Goal: Communication & Community: Answer question/provide support

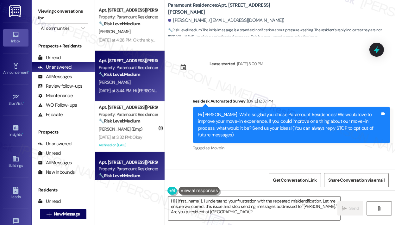
scroll to position [1048, 0]
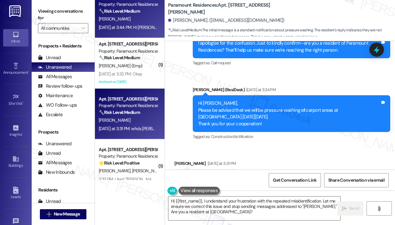
click at [139, 16] on div "[PERSON_NAME]" at bounding box center [128, 19] width 60 height 8
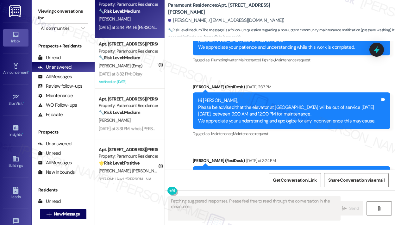
scroll to position [3350, 0]
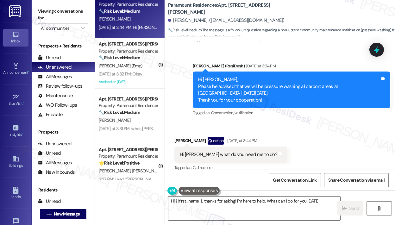
type textarea "Hi {{first_name}}, thanks for asking! I'm here to help. What can I do for you […"
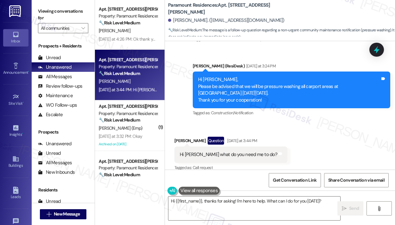
scroll to position [0, 0]
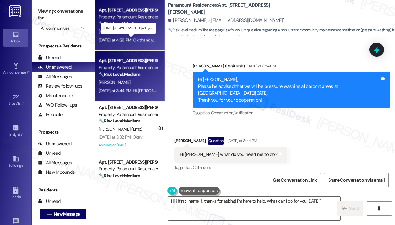
click at [134, 42] on div "[DATE] at 4:26 PM: Ok thank you [DATE] at 4:26 PM: Ok thank you" at bounding box center [128, 40] width 59 height 6
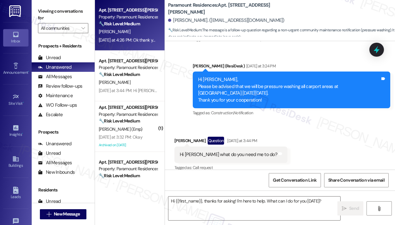
type textarea "Fetching suggested responses. Please feel free to read through the conversation…"
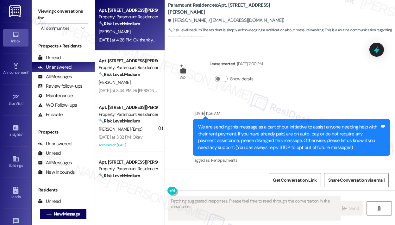
scroll to position [9630, 0]
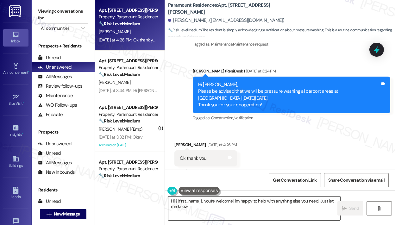
type textarea "Hi {{first_name}}, you're welcome! I'm happy to help with anything else you nee…"
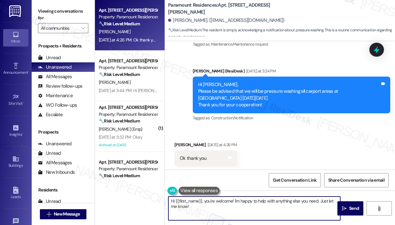
click at [246, 207] on textarea "Hi {{first_name}}, you're welcome! I'm happy to help with anything else you nee…" at bounding box center [254, 209] width 172 height 24
click at [345, 204] on button " Send" at bounding box center [350, 208] width 26 height 14
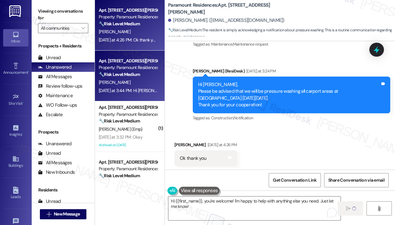
click at [142, 88] on div "[DATE] at 3:44 PM: Hi [PERSON_NAME] what do you need me to do? [DATE] at 3:44 P…" at bounding box center [161, 91] width 125 height 6
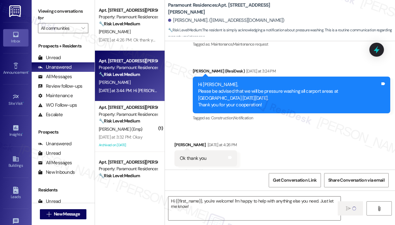
type textarea "Fetching suggested responses. Please feel free to read through the conversation…"
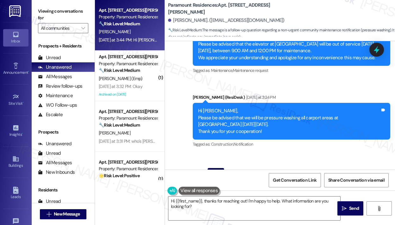
scroll to position [3350, 0]
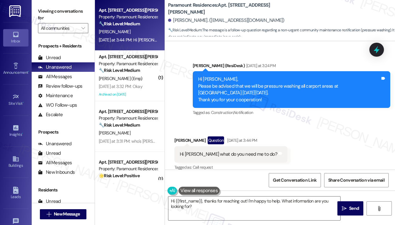
click at [309, 126] on div "Received via SMS [PERSON_NAME] Question [DATE] at 3:44 PM Hi [PERSON_NAME] what…" at bounding box center [280, 149] width 230 height 55
click at [226, 207] on textarea "Hi {{first_name}}, thanks for reaching out! I'm happy to help. What information…" at bounding box center [254, 209] width 172 height 24
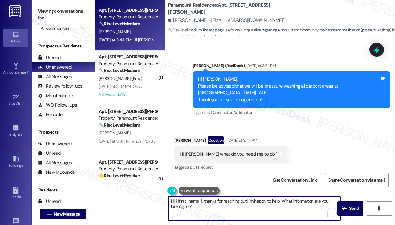
click at [227, 206] on textarea "Hi {{first_name}}, thanks for reaching out! I'm happy to help. What information…" at bounding box center [254, 209] width 172 height 24
drag, startPoint x: 230, startPoint y: 209, endPoint x: 204, endPoint y: 202, distance: 26.8
click at [204, 202] on textarea "Hi {{first_name}}, thanks for reaching out! I'm happy to help. What information…" at bounding box center [254, 209] width 172 height 24
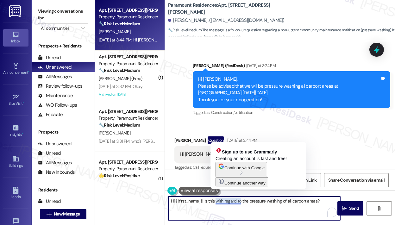
click at [224, 202] on textarea "Hi {{first_name}}! Is this with regard to the pressure washing of all carport a…" at bounding box center [254, 209] width 172 height 24
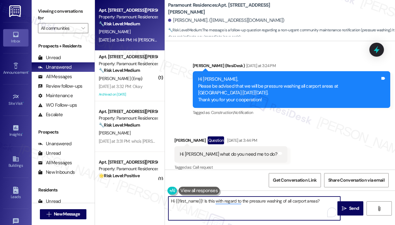
paste textarea "Just to confirm, is this in regard to the pressure washing of all carport areas?"
type textarea "Hi {{first_name}}! Just to confirm, is this in regard to the pressure washing o…"
click at [356, 208] on span "Send" at bounding box center [354, 208] width 10 height 7
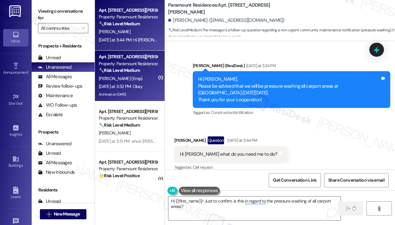
click at [145, 95] on div "Archived on [DATE]" at bounding box center [128, 95] width 60 height 8
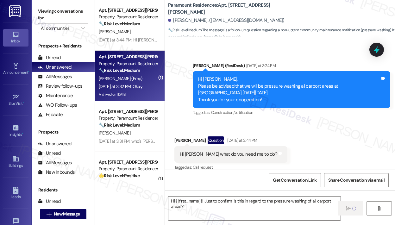
type textarea "Fetching suggested responses. Please feel free to read through the conversation…"
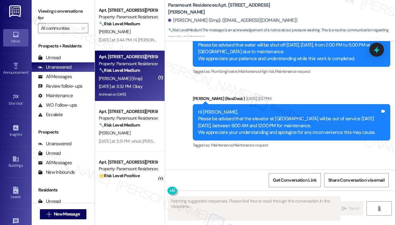
scroll to position [8698, 0]
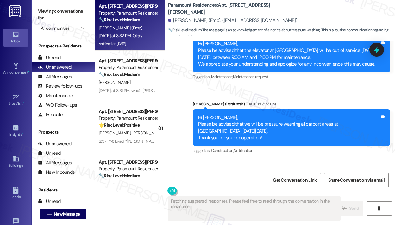
click at [284, 160] on div "Received via SMS [PERSON_NAME] (Emp) [DATE] at 3:32 PM Okay Tags and notes Tagg…" at bounding box center [280, 186] width 230 height 53
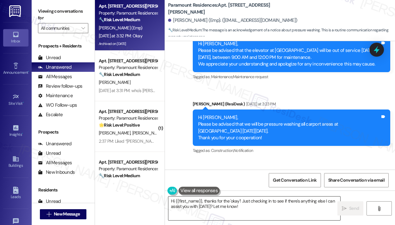
click at [241, 211] on textarea "Hi {{first_name}}, thanks for the 'okay'! Just checking in to see if there's an…" at bounding box center [254, 209] width 172 height 24
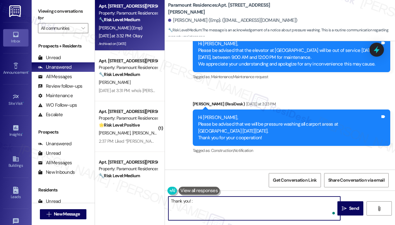
type textarea "Thank you! :)"
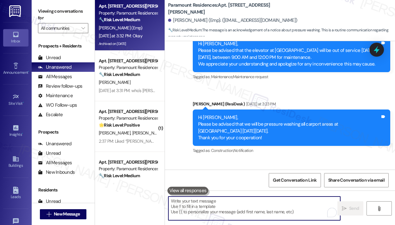
scroll to position [8698, 0]
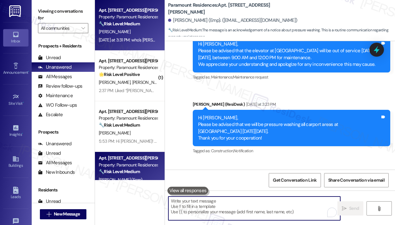
click at [148, 46] on div "Apt. [STREET_ADDRESS][PERSON_NAME] Property: Paramount Residences 🔧 Risk Level:…" at bounding box center [130, 25] width 70 height 51
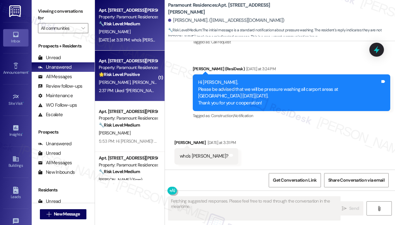
scroll to position [1048, 0]
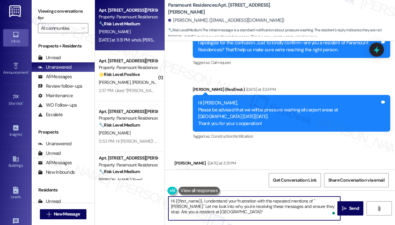
click at [222, 208] on textarea "Hi {{first_name}}, I understand your frustration with the repeated mentions of …" at bounding box center [254, 209] width 172 height 24
drag, startPoint x: 226, startPoint y: 214, endPoint x: 169, endPoint y: 196, distance: 60.3
click at [169, 197] on textarea "Hi {{first_name}}, I understand your frustration with the repeated mentions of …" at bounding box center [254, 209] width 172 height 24
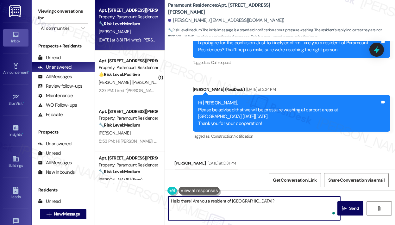
type textarea "Hello there! Are you a resident of [GEOGRAPHIC_DATA]?"
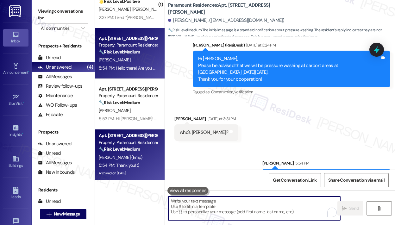
scroll to position [0, 0]
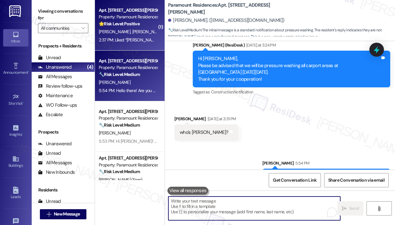
click at [138, 34] on span "[PERSON_NAME] [PERSON_NAME]" at bounding box center [164, 32] width 64 height 6
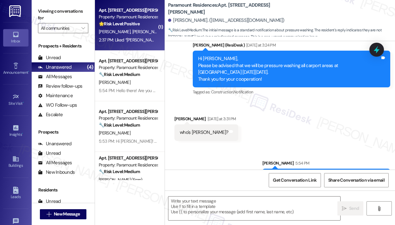
type textarea "Fetching suggested responses. Please feel free to read through the conversation…"
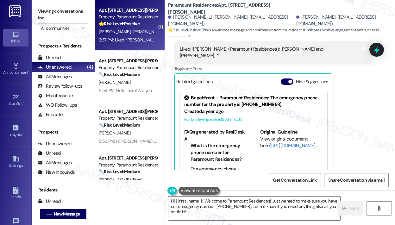
scroll to position [141, 0]
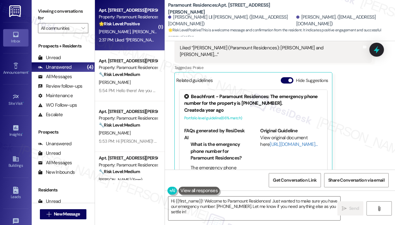
click at [352, 126] on div "Received via SMS [PERSON_NAME] Lll [PERSON_NAME] 2:37 PM Liked “[PERSON_NAME] (…" at bounding box center [280, 100] width 230 height 167
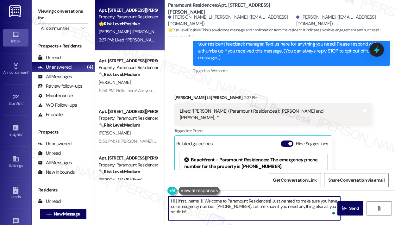
drag, startPoint x: 240, startPoint y: 215, endPoint x: 180, endPoint y: 203, distance: 60.7
click at [176, 199] on textarea "Hi {{first_name}}! Welcome to Paramount Residences! Just wanted to make sure yo…" at bounding box center [254, 209] width 172 height 24
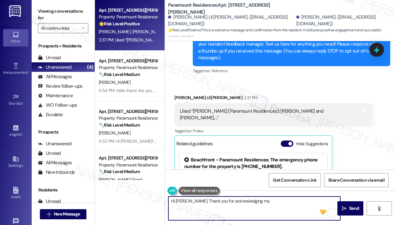
scroll to position [46, 0]
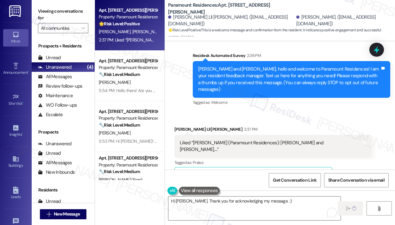
type textarea "Fetching suggested responses. Please feel free to read through the conversation…"
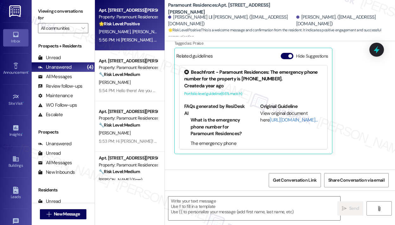
scroll to position [185, 0]
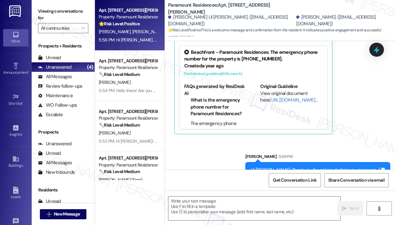
click at [226, 149] on div "Sent via SMS [PERSON_NAME] 5:56 PM Hi [PERSON_NAME]. Thank you for acknowledgin…" at bounding box center [280, 161] width 230 height 44
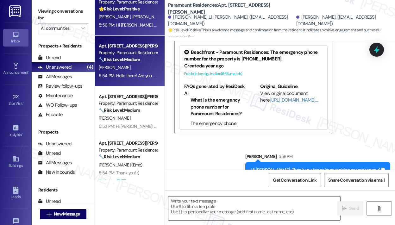
scroll to position [22, 0]
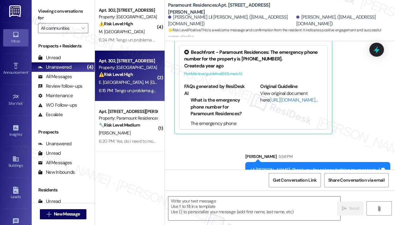
click at [121, 75] on strong "⚠️ Risk Level: High" at bounding box center [116, 75] width 34 height 6
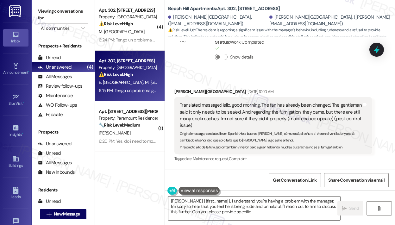
scroll to position [2155, 0]
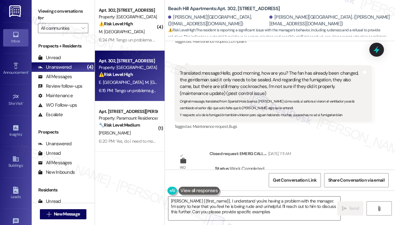
type textarea "[PERSON_NAME] {{first_name}}, I understand you're having a problem with the man…"
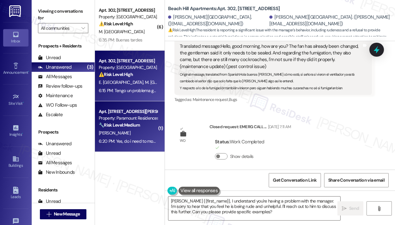
click at [129, 115] on div "Property: Paramount Residences" at bounding box center [128, 118] width 59 height 7
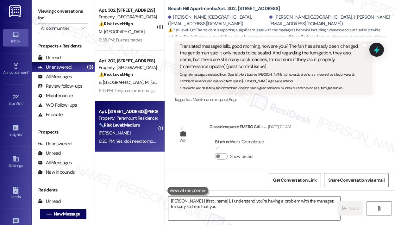
type textarea "[PERSON_NAME] {{first_name}}, I understand you're having a problem with the man…"
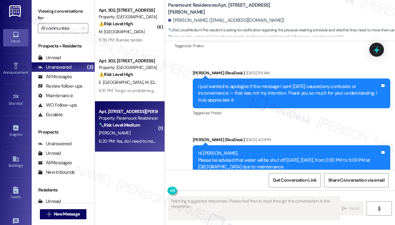
scroll to position [3454, 0]
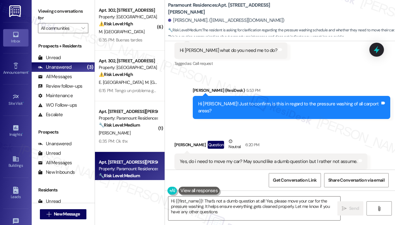
type textarea "Hi {{first_name}}! That's not a dumb question at all! Yes, please move your car…"
